Goal: Task Accomplishment & Management: Manage account settings

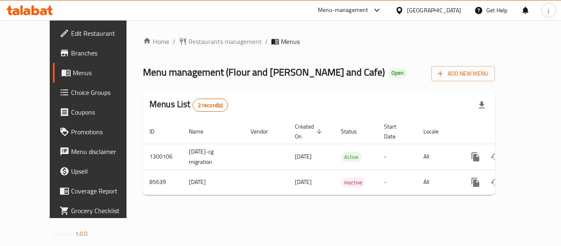
click at [71, 92] on span "Choice Groups" at bounding box center [104, 92] width 66 height 10
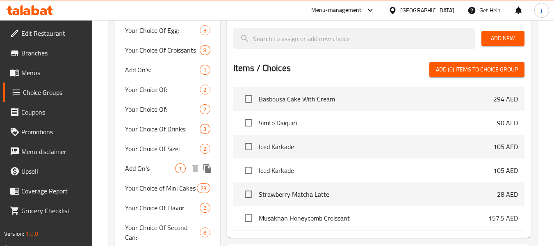
scroll to position [328, 0]
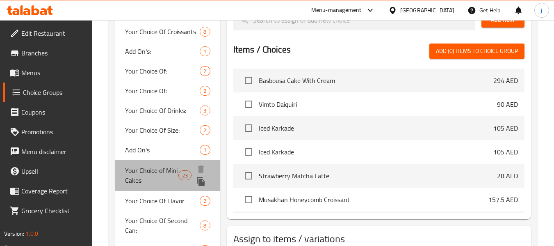
click at [143, 178] on span "Your Choice of Mini Cakes" at bounding box center [151, 175] width 53 height 20
type input "Your Choice of Mini Cakes"
type input "اختيارك من الكعكات الصغيرة"
type input "4"
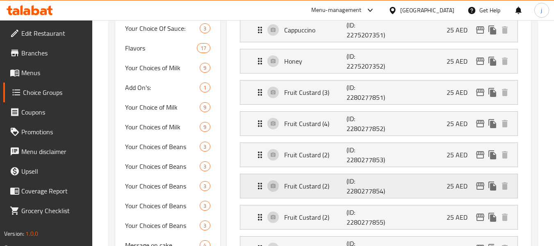
scroll to position [698, 0]
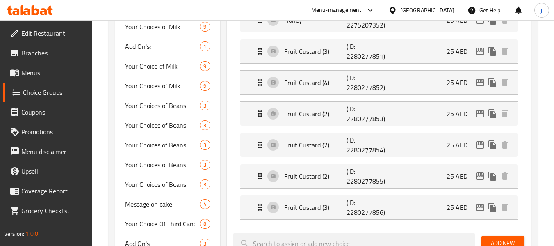
click at [422, 9] on div "[GEOGRAPHIC_DATA]" at bounding box center [428, 10] width 54 height 9
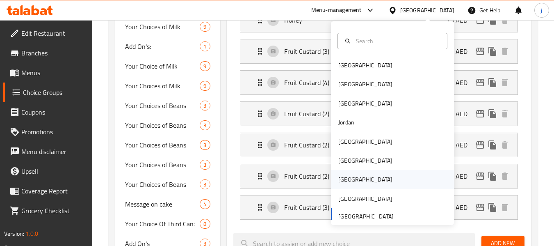
click at [349, 185] on div "[GEOGRAPHIC_DATA]" at bounding box center [365, 179] width 67 height 19
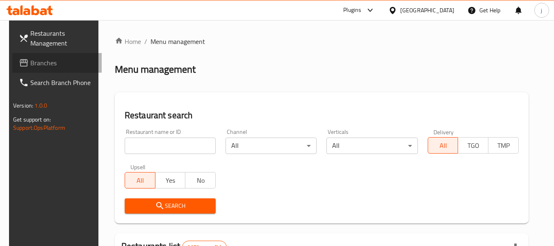
click at [39, 68] on span "Branches" at bounding box center [62, 63] width 65 height 10
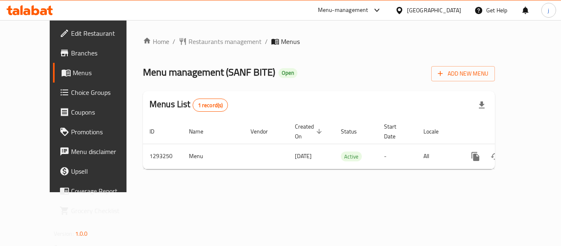
click at [402, 8] on icon at bounding box center [399, 10] width 6 height 7
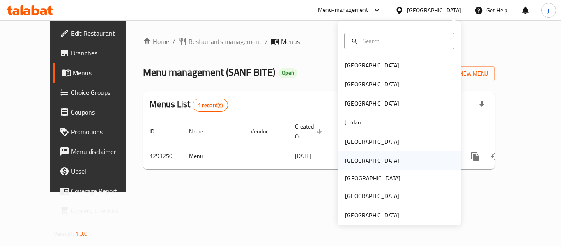
click at [347, 160] on div "[GEOGRAPHIC_DATA]" at bounding box center [372, 160] width 54 height 9
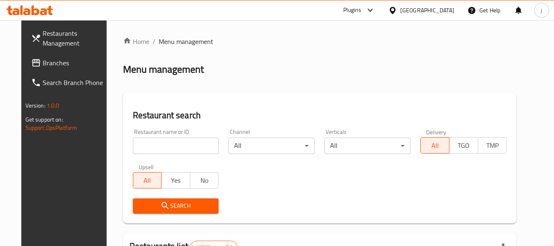
click at [53, 66] on span "Branches" at bounding box center [75, 63] width 65 height 10
